Goal: Find contact information: Find contact information

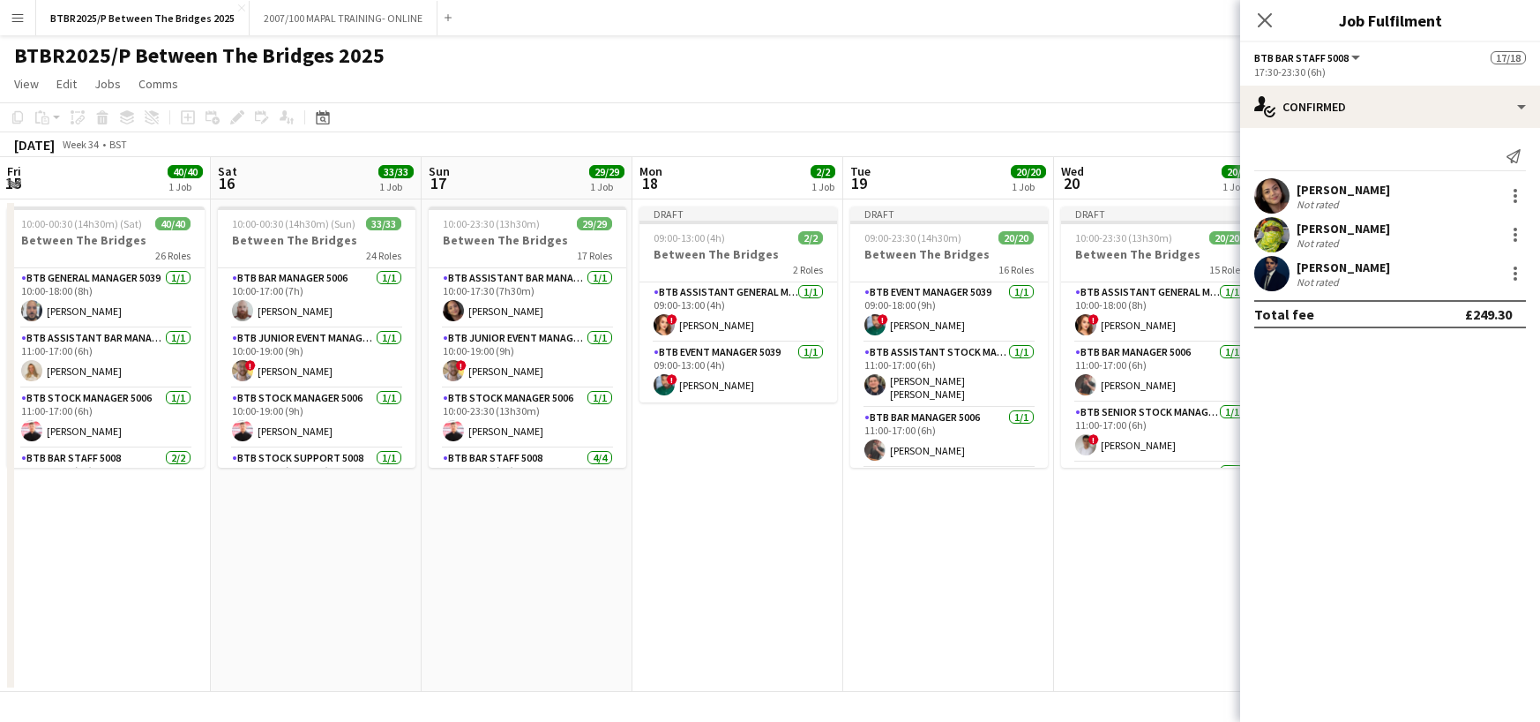
click at [13, 17] on app-icon "Menu" at bounding box center [18, 18] width 14 height 14
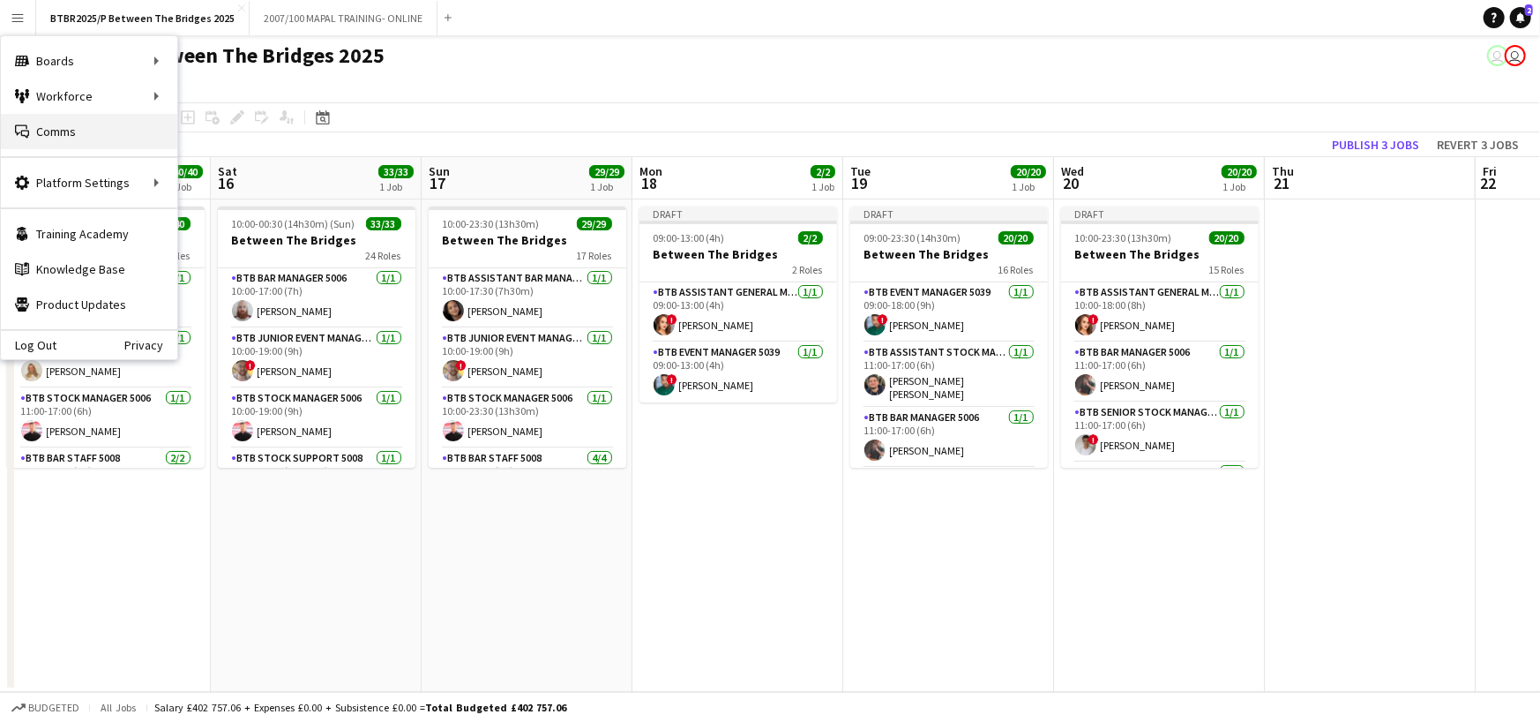
scroll to position [0, 669]
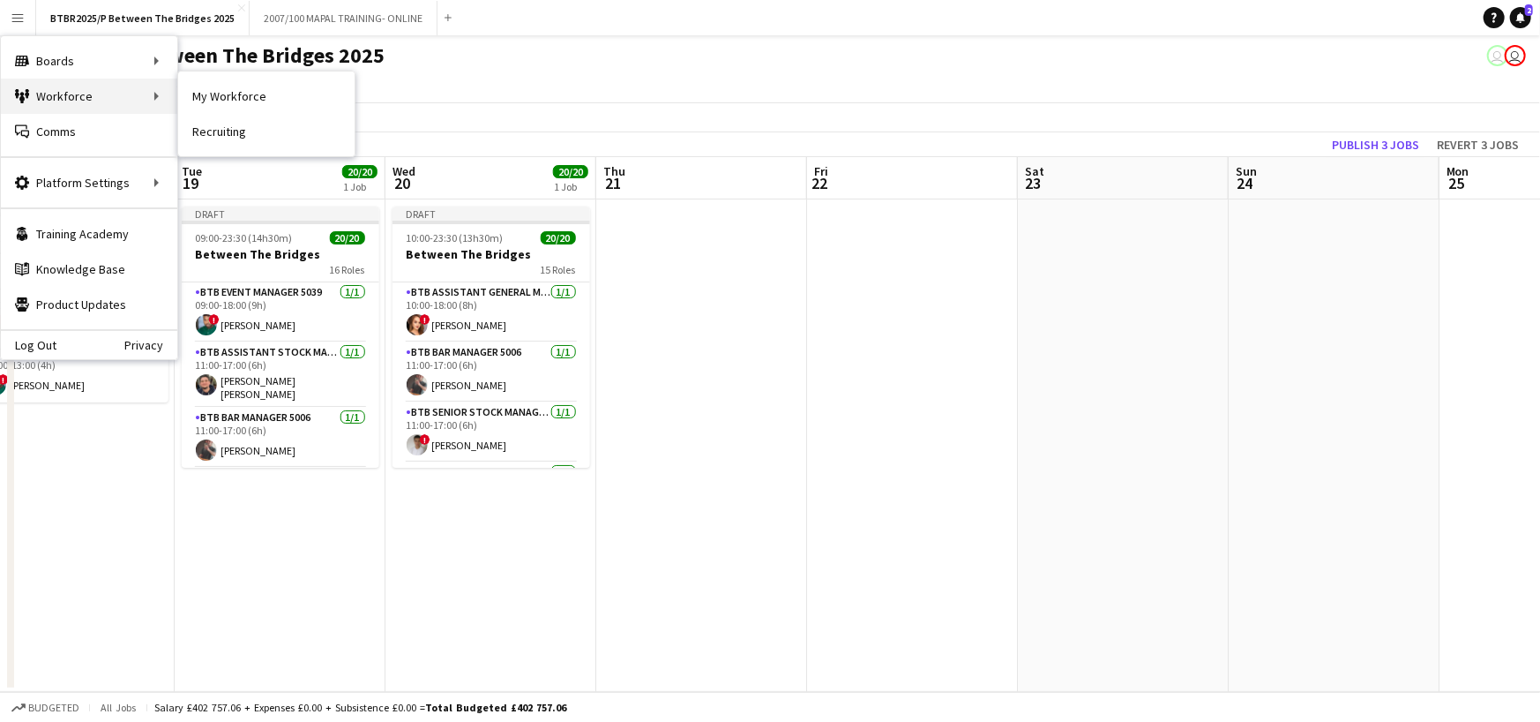
click at [155, 94] on div "Workforce Workforce" at bounding box center [89, 96] width 176 height 35
click at [200, 91] on link "My Workforce" at bounding box center [266, 96] width 176 height 35
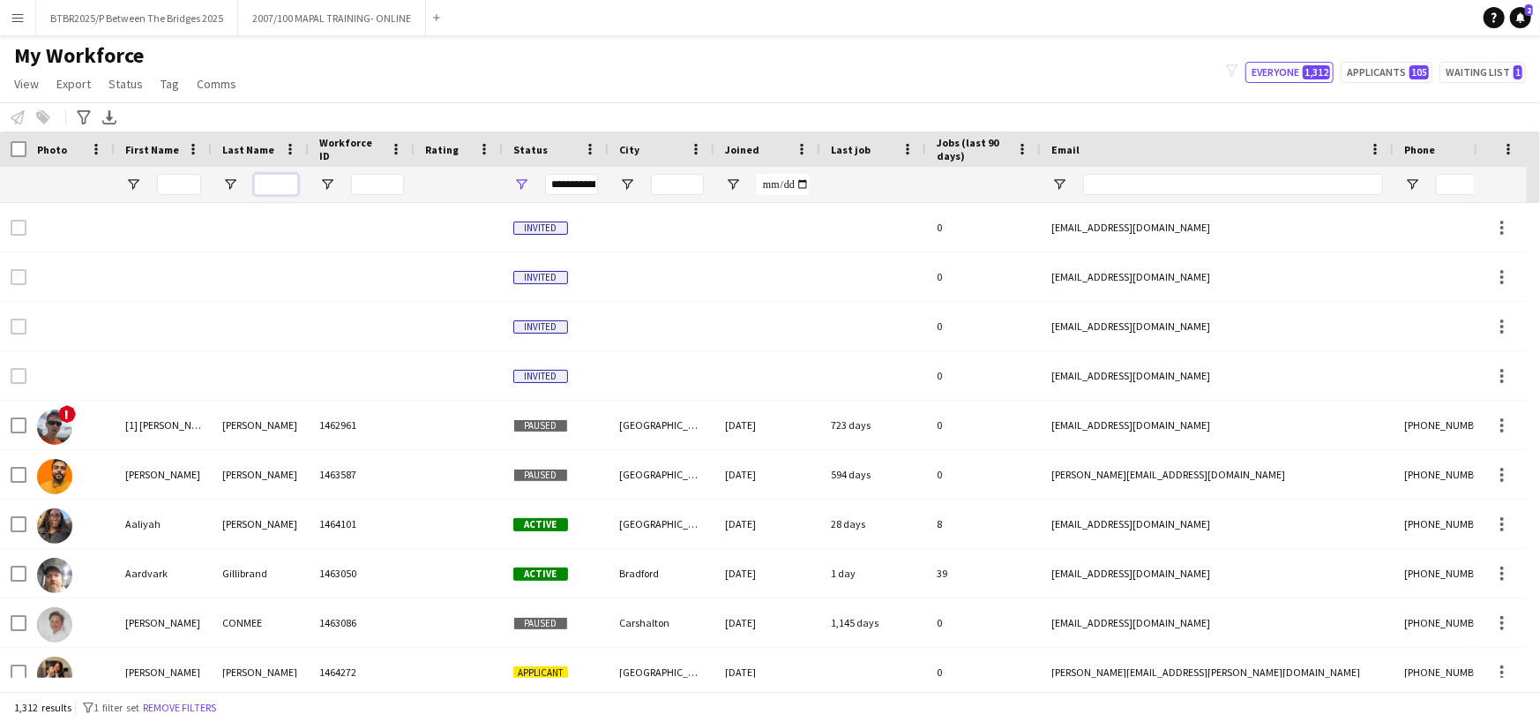
click at [273, 184] on input "Last Name Filter Input" at bounding box center [276, 184] width 44 height 21
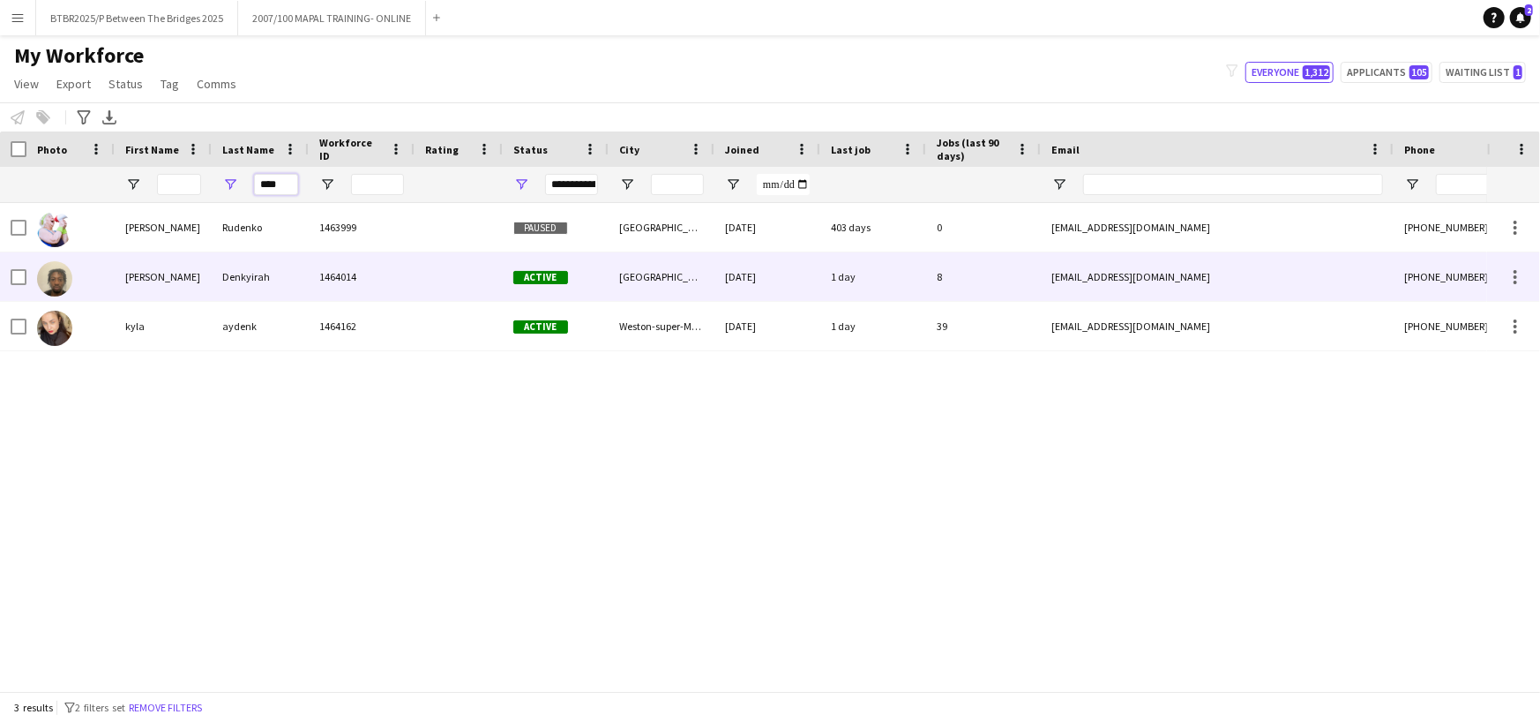
type input "****"
click at [286, 281] on div "Denkyirah" at bounding box center [260, 276] width 97 height 49
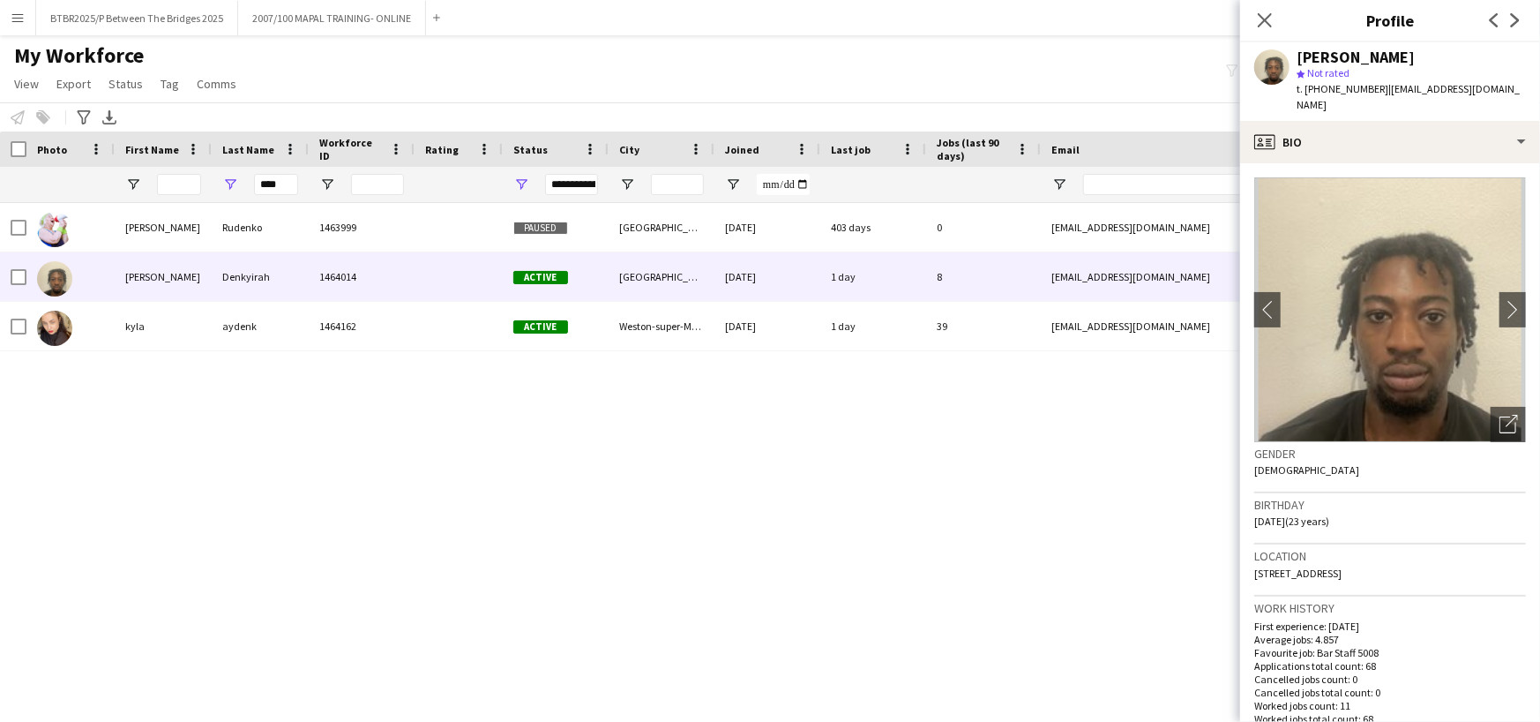
click at [1438, 85] on span "| [EMAIL_ADDRESS][DOMAIN_NAME]" at bounding box center [1408, 96] width 223 height 29
click at [1394, 100] on div "[PERSON_NAME] star Not rated t. [PHONE_NUMBER] | [EMAIL_ADDRESS][DOMAIN_NAME]" at bounding box center [1390, 81] width 300 height 79
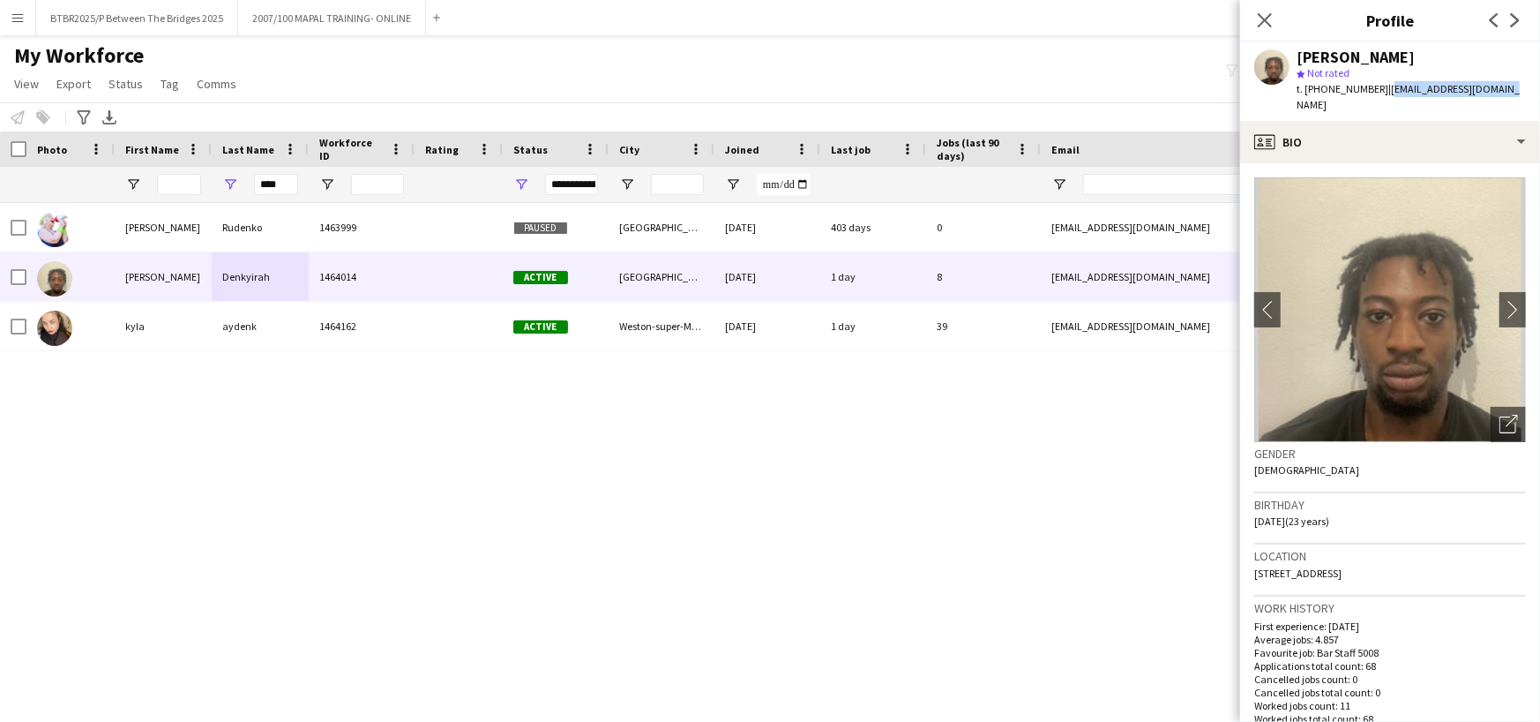
drag, startPoint x: 1381, startPoint y: 86, endPoint x: 1493, endPoint y: 95, distance: 112.4
click at [1493, 95] on span "| [EMAIL_ADDRESS][DOMAIN_NAME]" at bounding box center [1408, 96] width 223 height 29
copy span "[EMAIL_ADDRESS][DOMAIN_NAME]"
